Goal: Check status

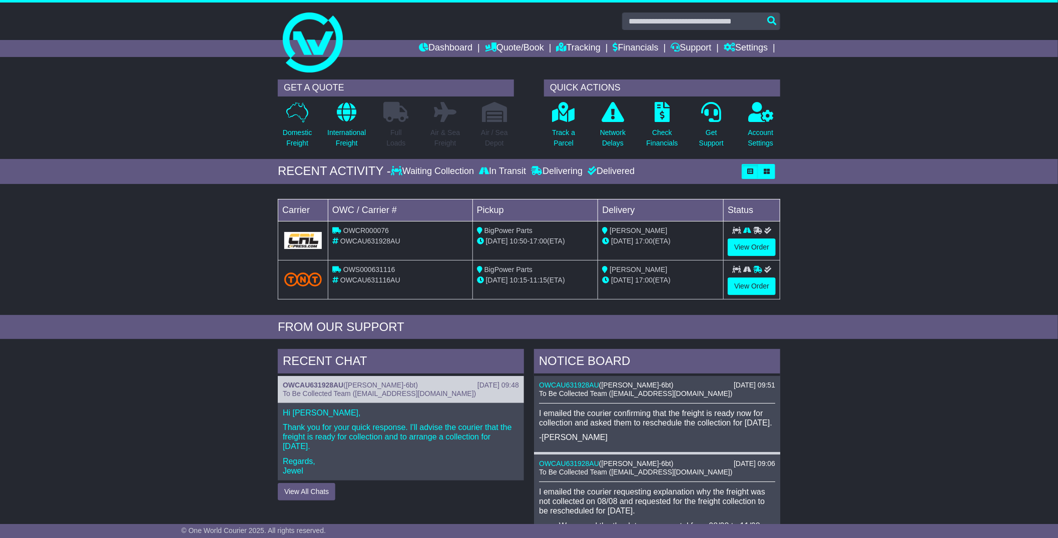
click at [374, 276] on span "OWCAU631116AU" at bounding box center [370, 280] width 60 height 8
copy span "OWCAU631116AU"
click at [364, 242] on span "OWCAU631928AU" at bounding box center [370, 241] width 60 height 8
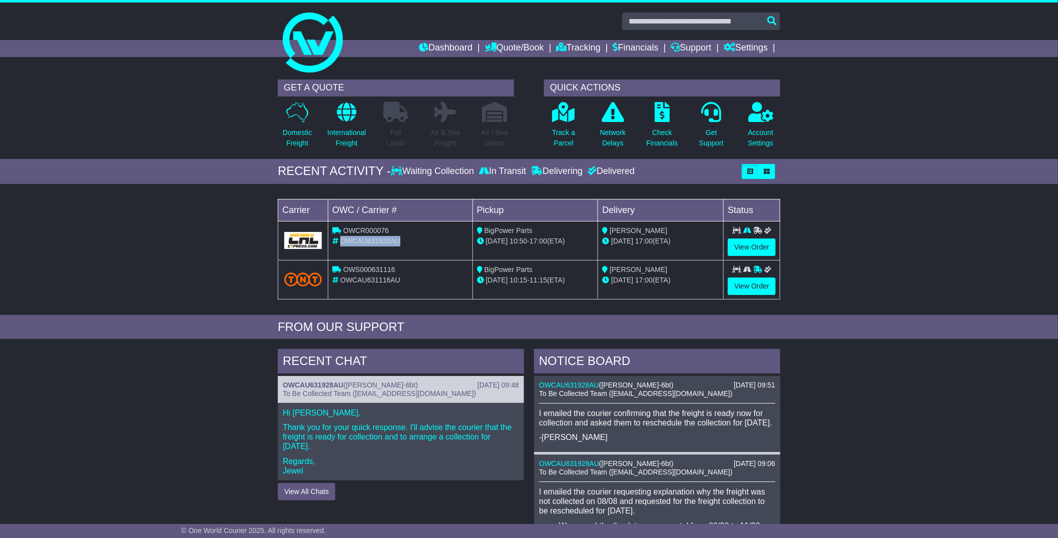
copy span "OWCAU631928AU"
